Goal: Use online tool/utility: Use online tool/utility

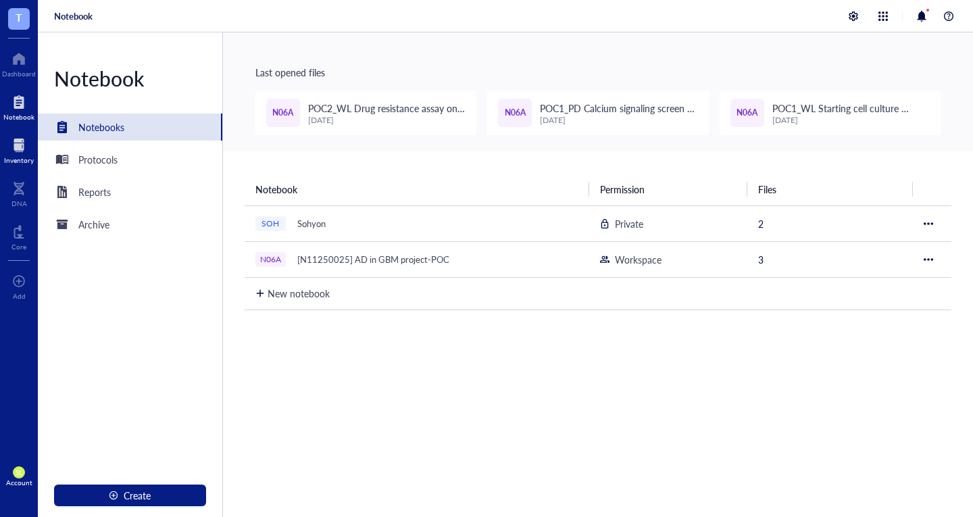
click at [24, 149] on div at bounding box center [19, 145] width 30 height 22
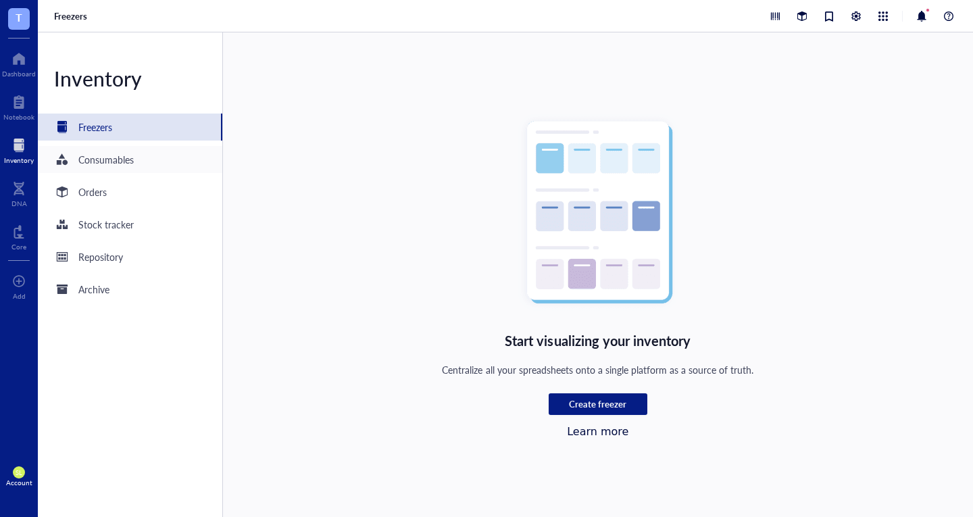
click at [161, 171] on div "Consumables" at bounding box center [130, 159] width 184 height 27
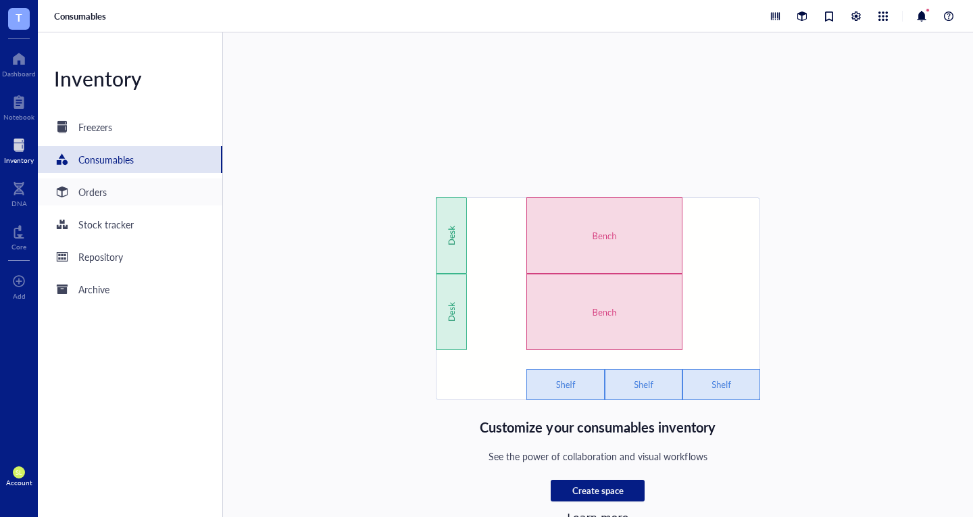
click at [157, 196] on div "Orders" at bounding box center [130, 191] width 184 height 27
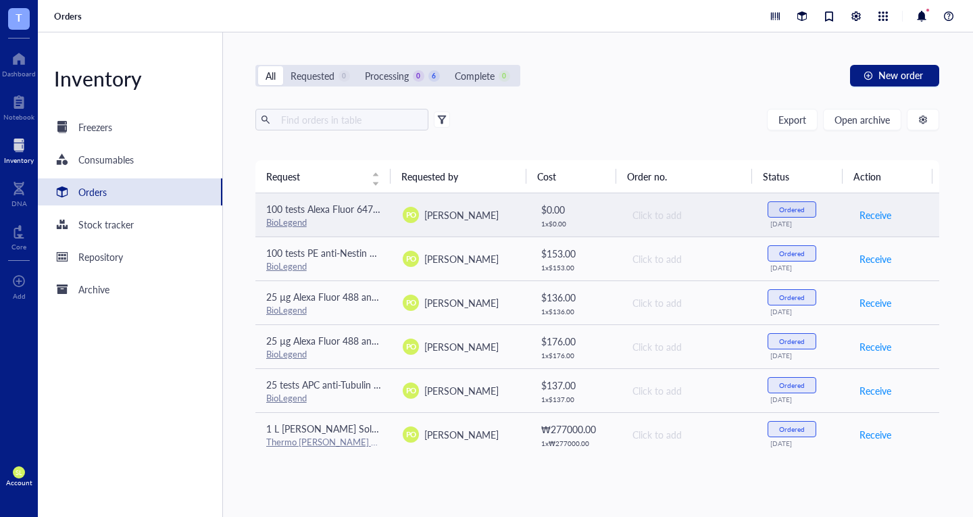
click at [784, 213] on div "Ordered" at bounding box center [792, 209] width 26 height 8
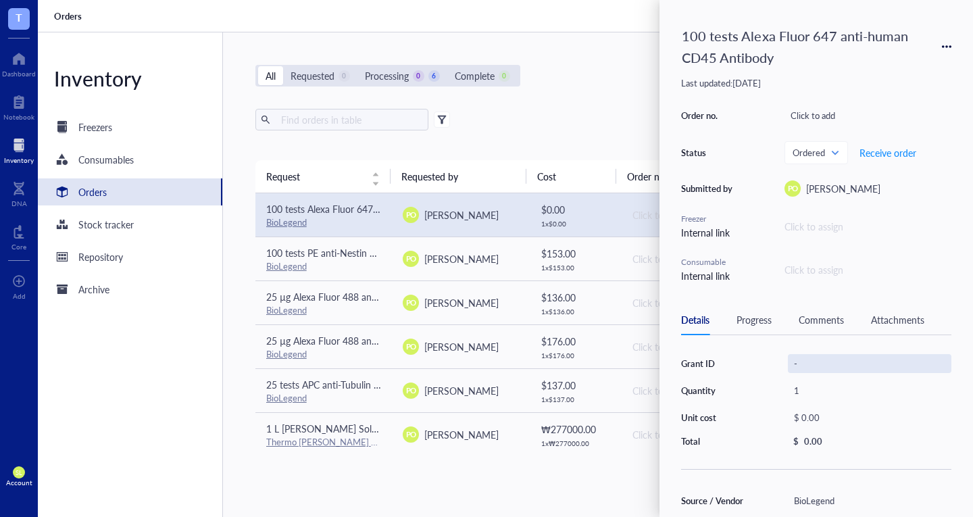
scroll to position [273, 0]
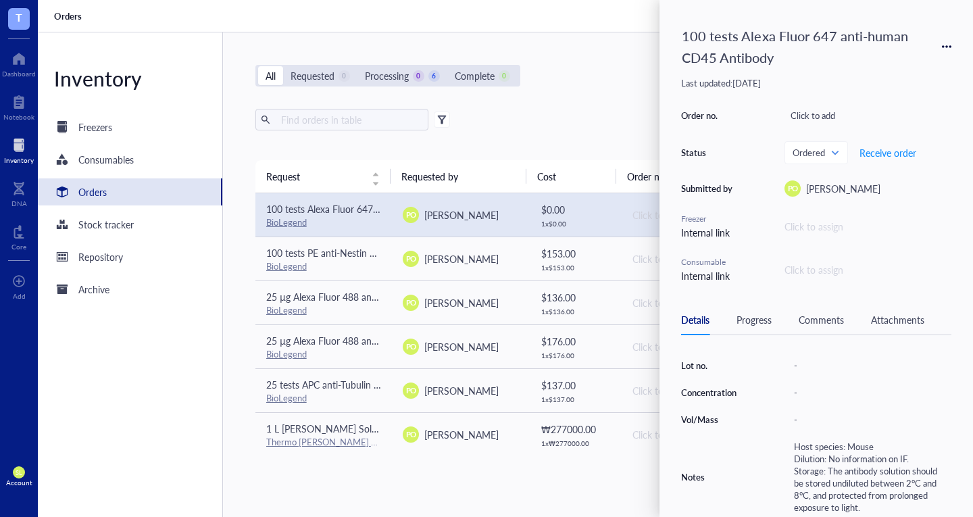
click at [934, 44] on div "100 tests Alexa Fluor 647 anti-human CD45 Antibody" at bounding box center [816, 47] width 270 height 50
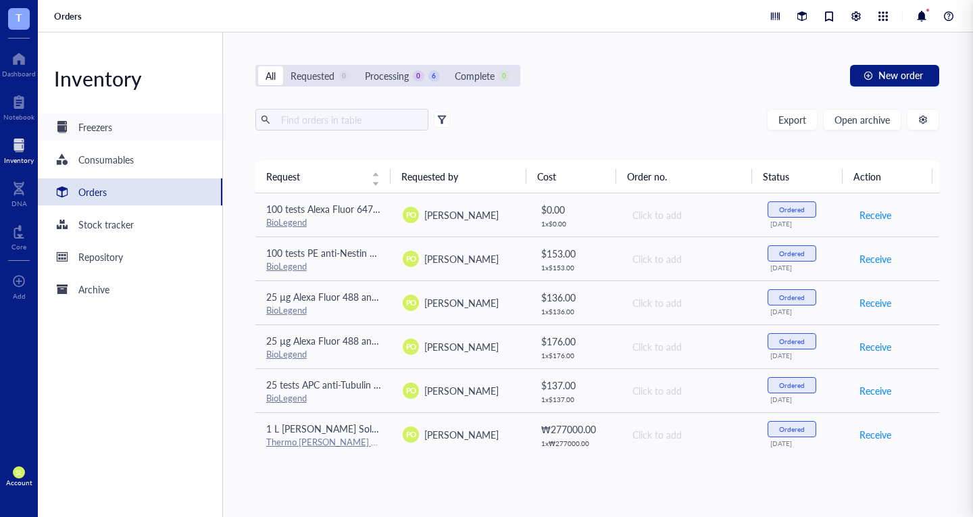
click at [92, 120] on div "Freezers" at bounding box center [95, 127] width 34 height 15
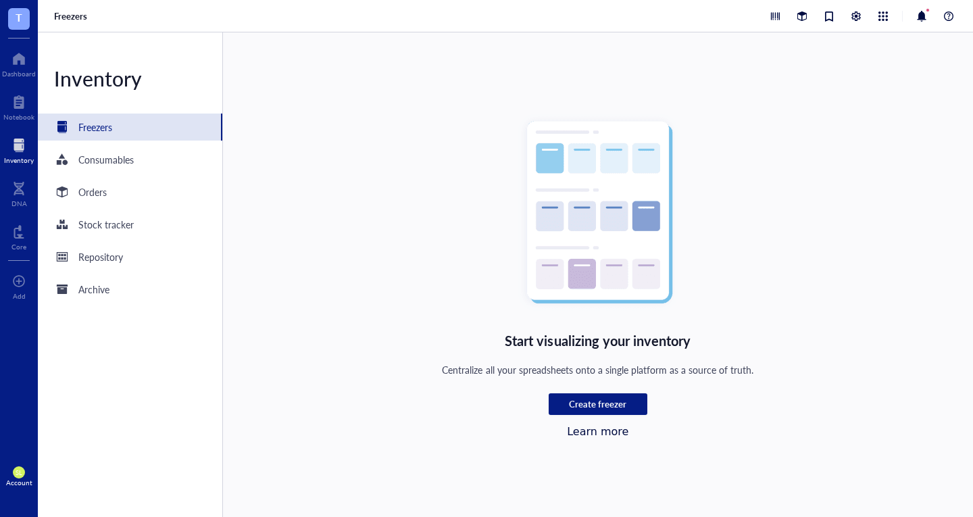
click at [102, 173] on div "Inventory Freezers Consumables Orders Stock tracker Repository Archive" at bounding box center [130, 274] width 185 height 484
click at [132, 154] on div "Consumables" at bounding box center [105, 159] width 55 height 15
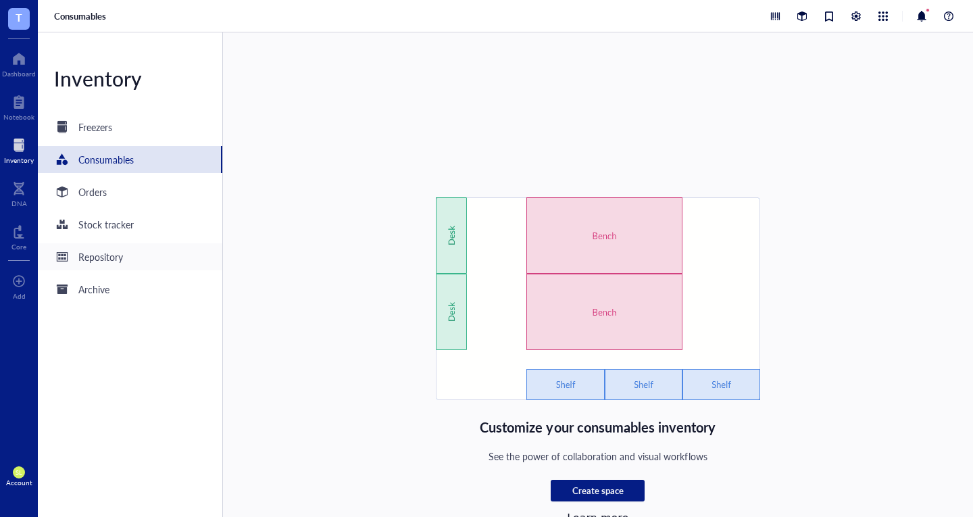
click at [106, 255] on div "Repository" at bounding box center [100, 256] width 45 height 15
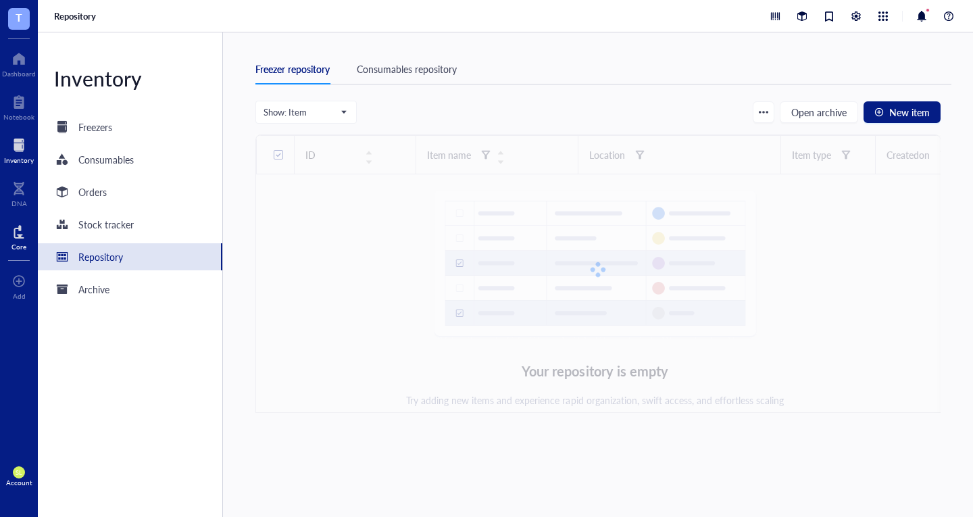
click at [17, 239] on div at bounding box center [18, 232] width 15 height 22
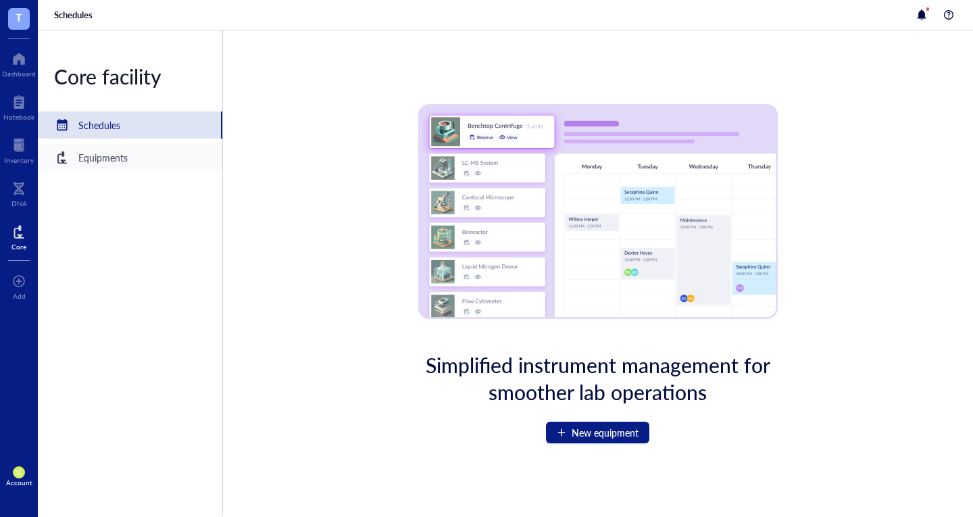
click at [114, 162] on div "Equipments" at bounding box center [102, 157] width 49 height 15
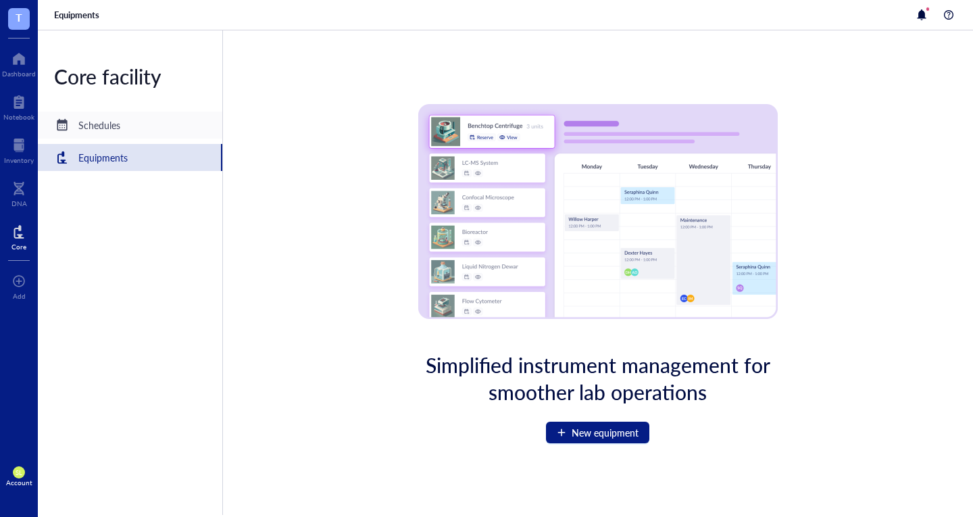
click at [151, 120] on div "Schedules" at bounding box center [130, 124] width 184 height 27
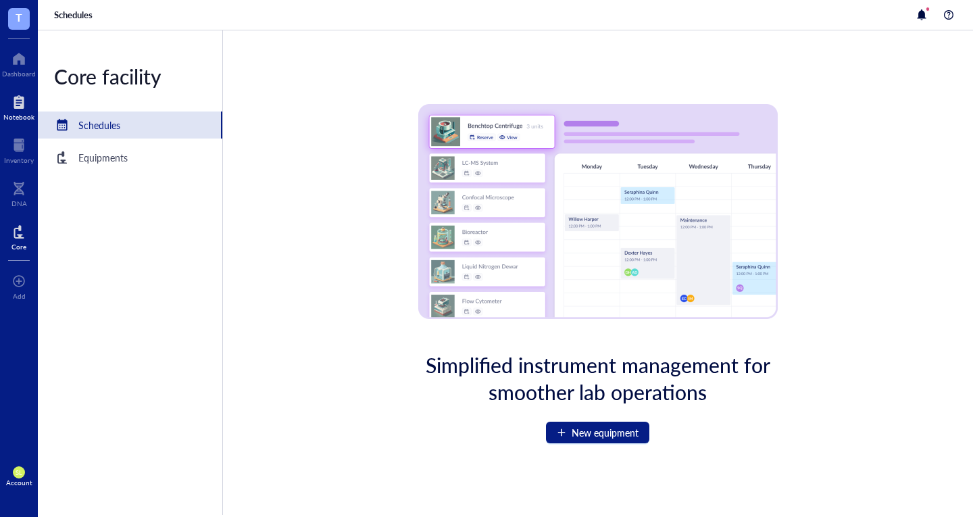
click at [21, 107] on div at bounding box center [18, 102] width 31 height 22
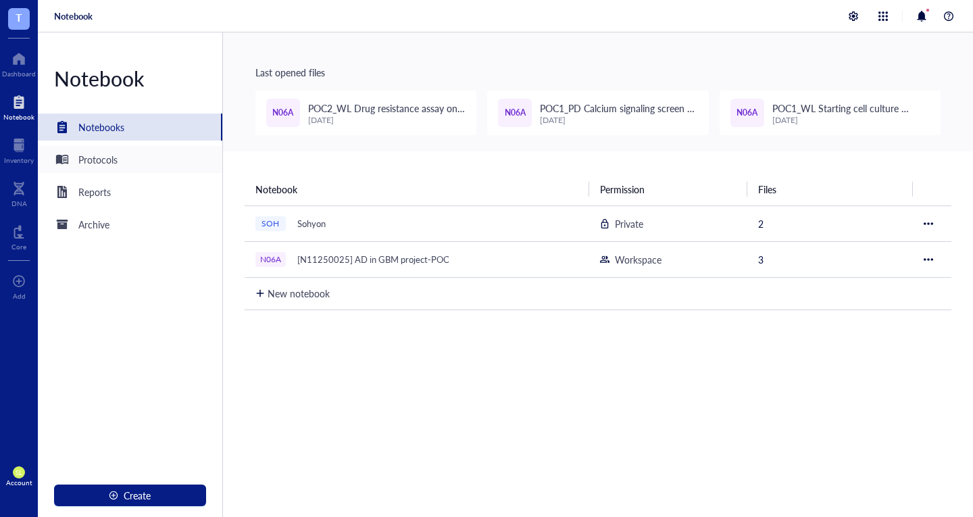
click at [99, 162] on div "Protocols" at bounding box center [97, 159] width 39 height 15
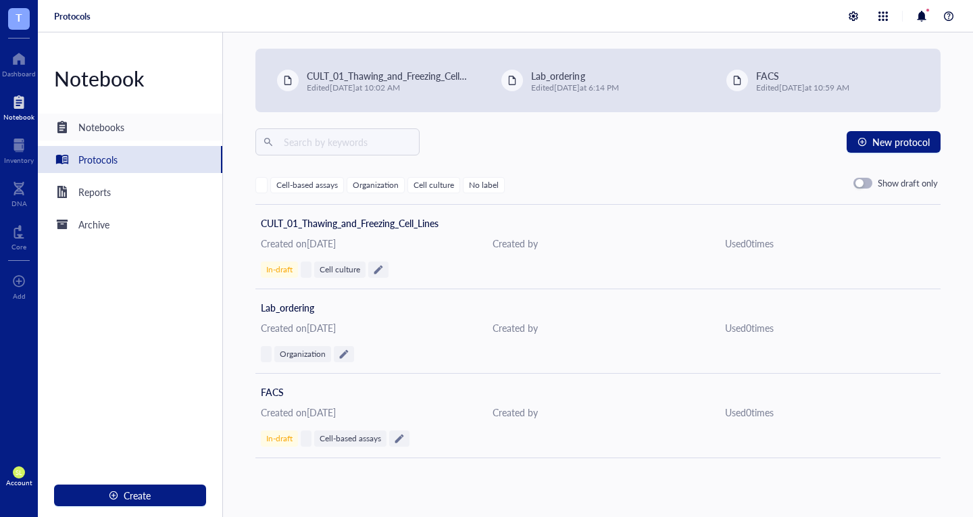
click at [105, 122] on div "Notebooks" at bounding box center [101, 127] width 46 height 15
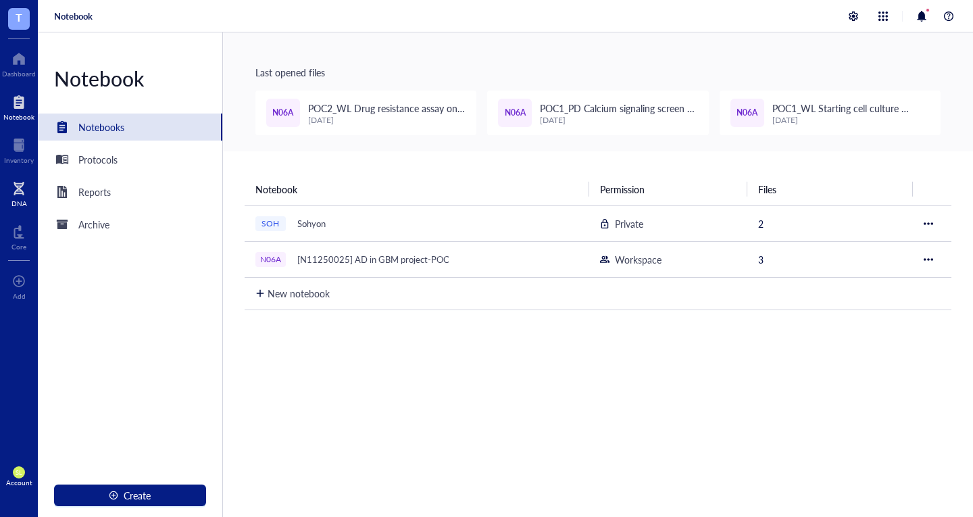
click at [15, 200] on div "DNA" at bounding box center [19, 203] width 16 height 8
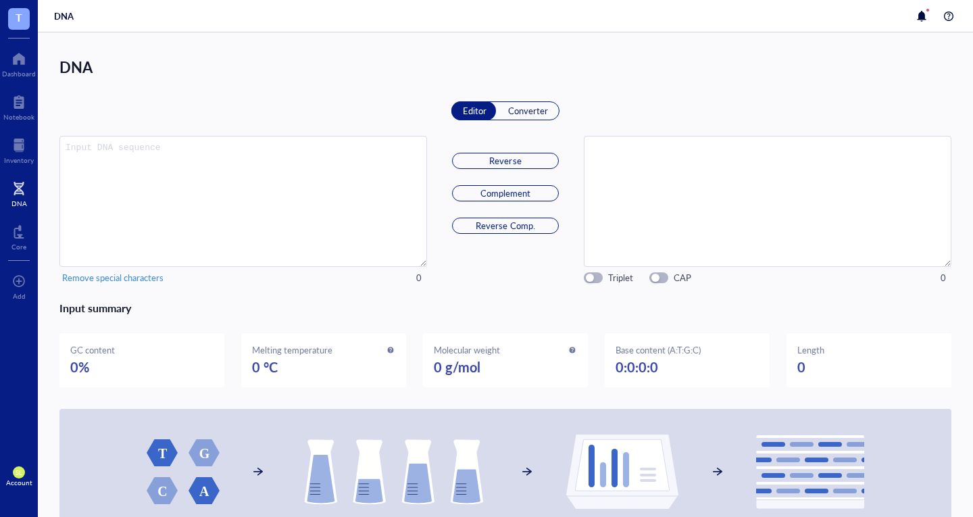
click at [18, 14] on span "T" at bounding box center [19, 17] width 7 height 17
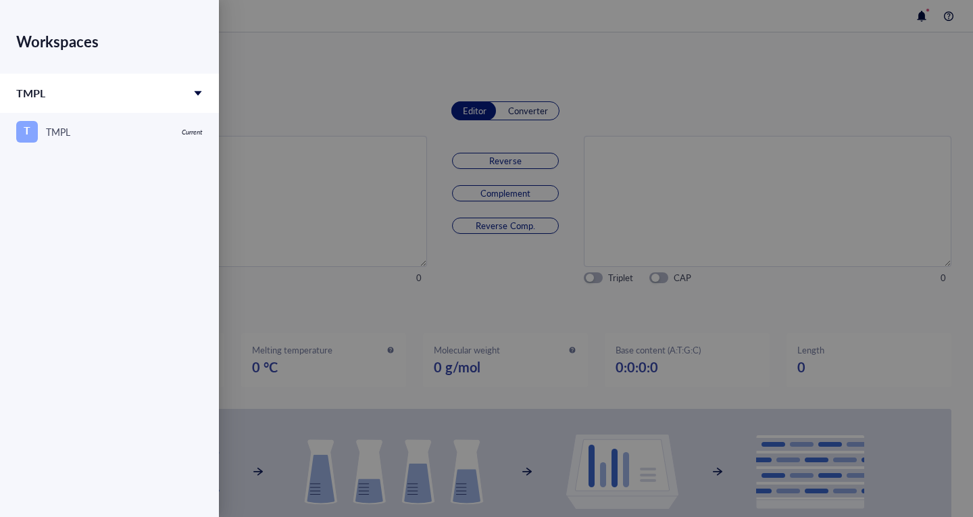
click at [410, 51] on div at bounding box center [486, 258] width 973 height 517
